Goal: Information Seeking & Learning: Check status

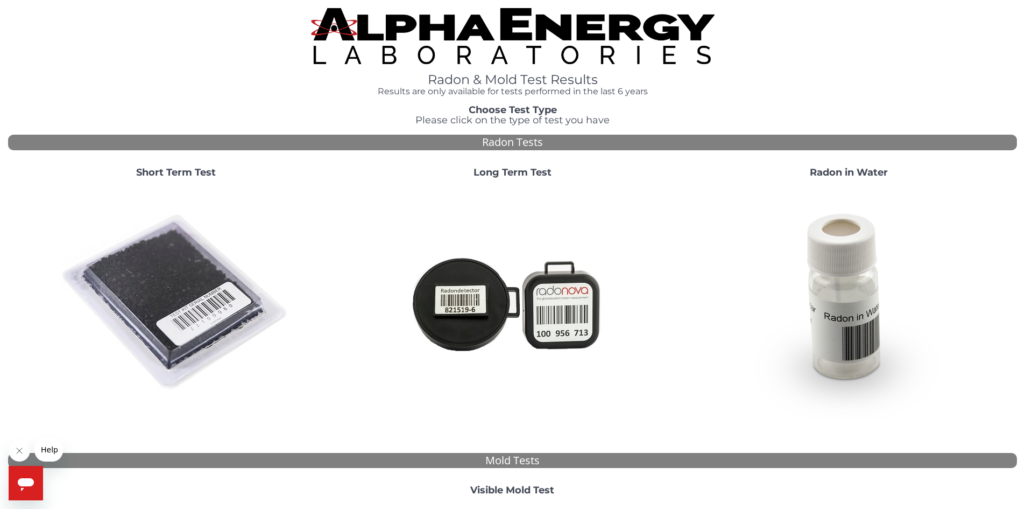
click at [179, 172] on strong "Short Term Test" at bounding box center [176, 172] width 80 height 12
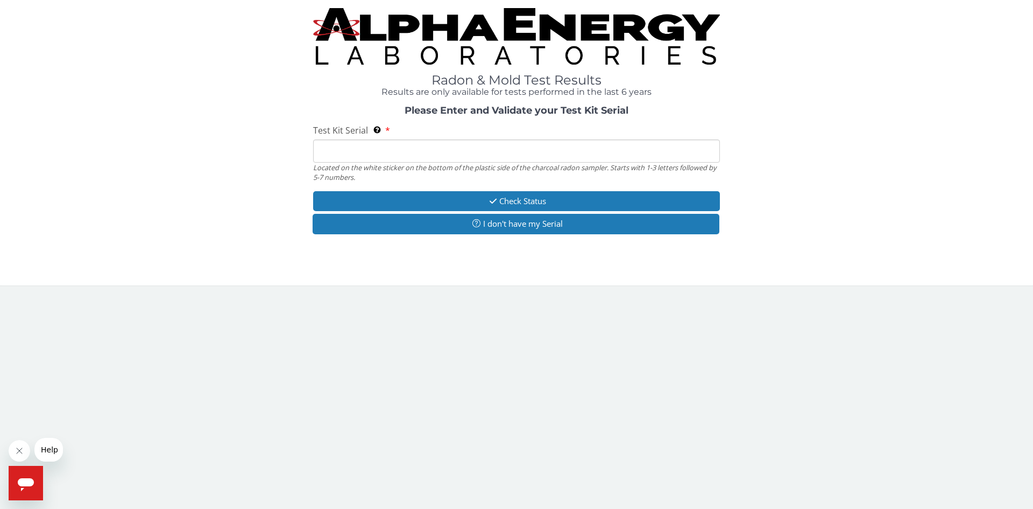
click at [342, 150] on input "Test Kit Serial Located on the white sticker on the bottom of the plastic side …" at bounding box center [516, 150] width 407 height 23
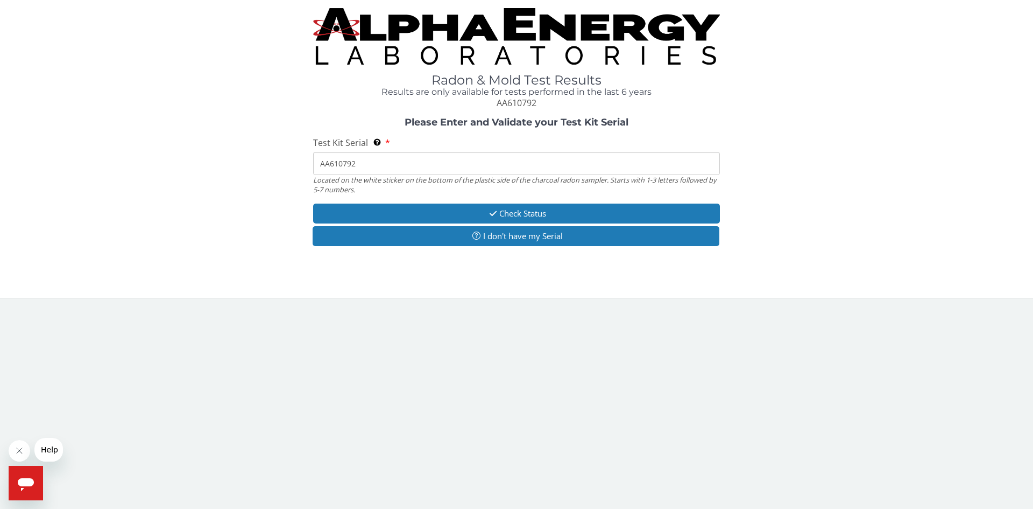
type input "AA610792"
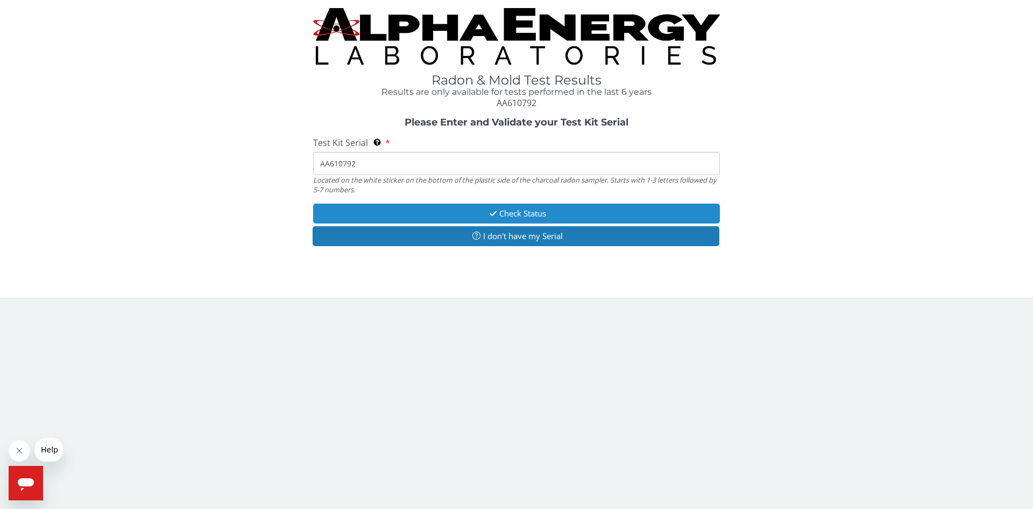
click at [414, 209] on button "Check Status" at bounding box center [516, 213] width 407 height 20
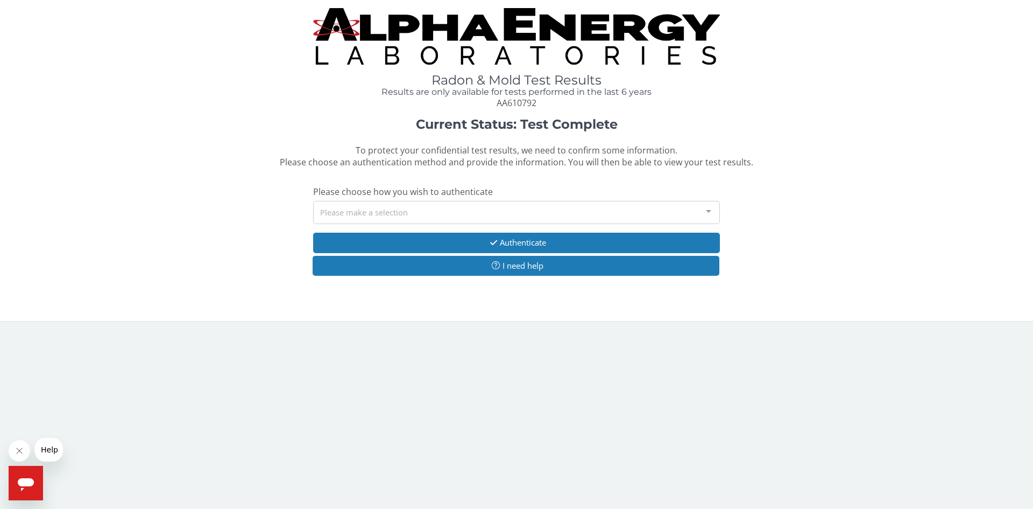
click at [375, 214] on div "Please make a selection" at bounding box center [516, 212] width 407 height 23
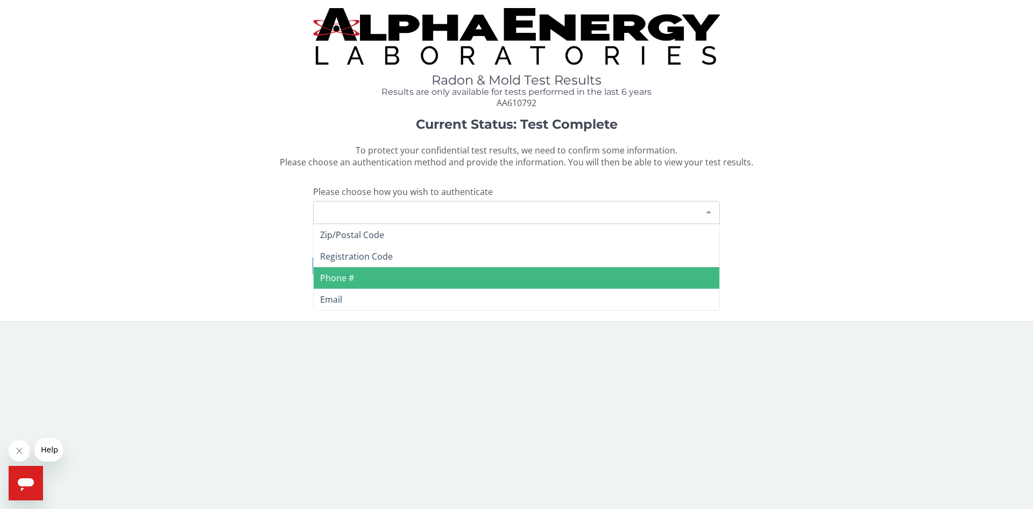
click at [360, 277] on span "Phone #" at bounding box center [517, 278] width 406 height 22
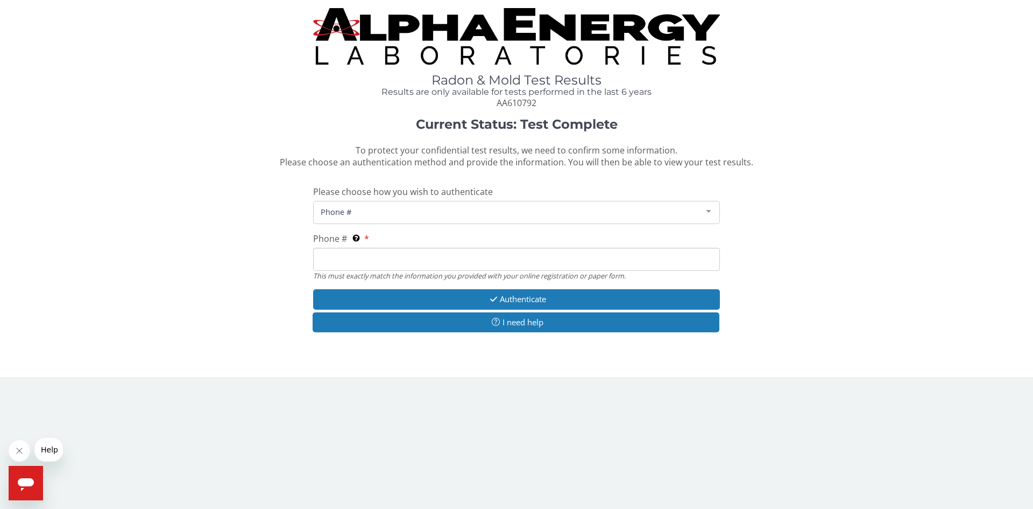
click at [360, 260] on input "Phone # This must exactly match the information you provided with your online r…" at bounding box center [516, 259] width 407 height 23
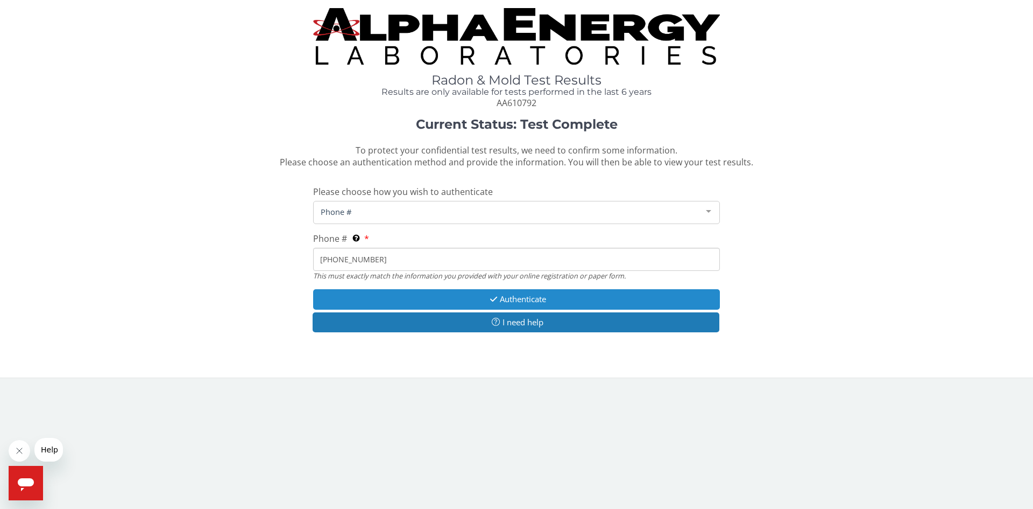
type input "701 213 7338"
click at [348, 294] on button "Authenticate" at bounding box center [516, 299] width 407 height 20
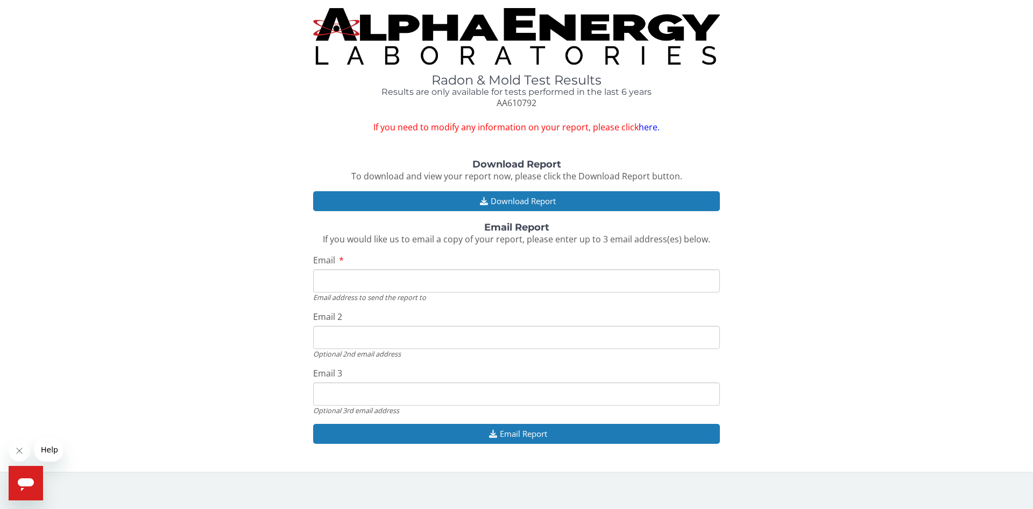
click at [351, 283] on input "Email" at bounding box center [516, 280] width 407 height 23
type input "chris.kjenstad@yahoo.com"
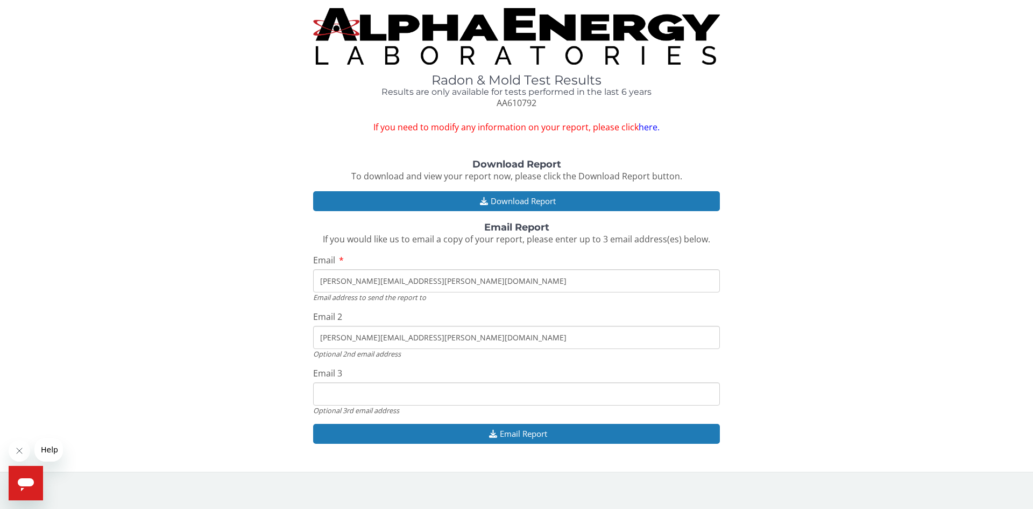
type input "chris.kjenstad@yahoo.com"
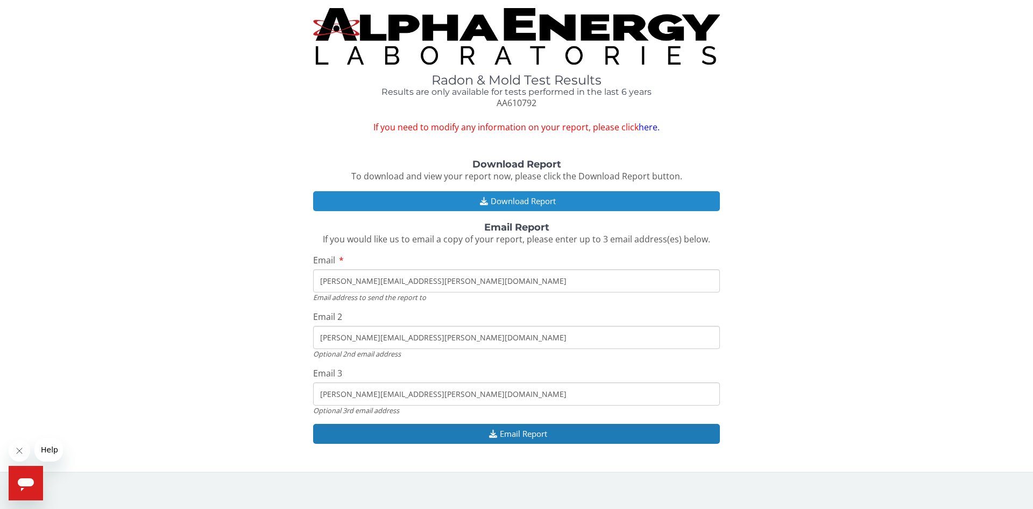
click at [491, 203] on button "Download Report" at bounding box center [516, 201] width 407 height 20
